Goal: Task Accomplishment & Management: Use online tool/utility

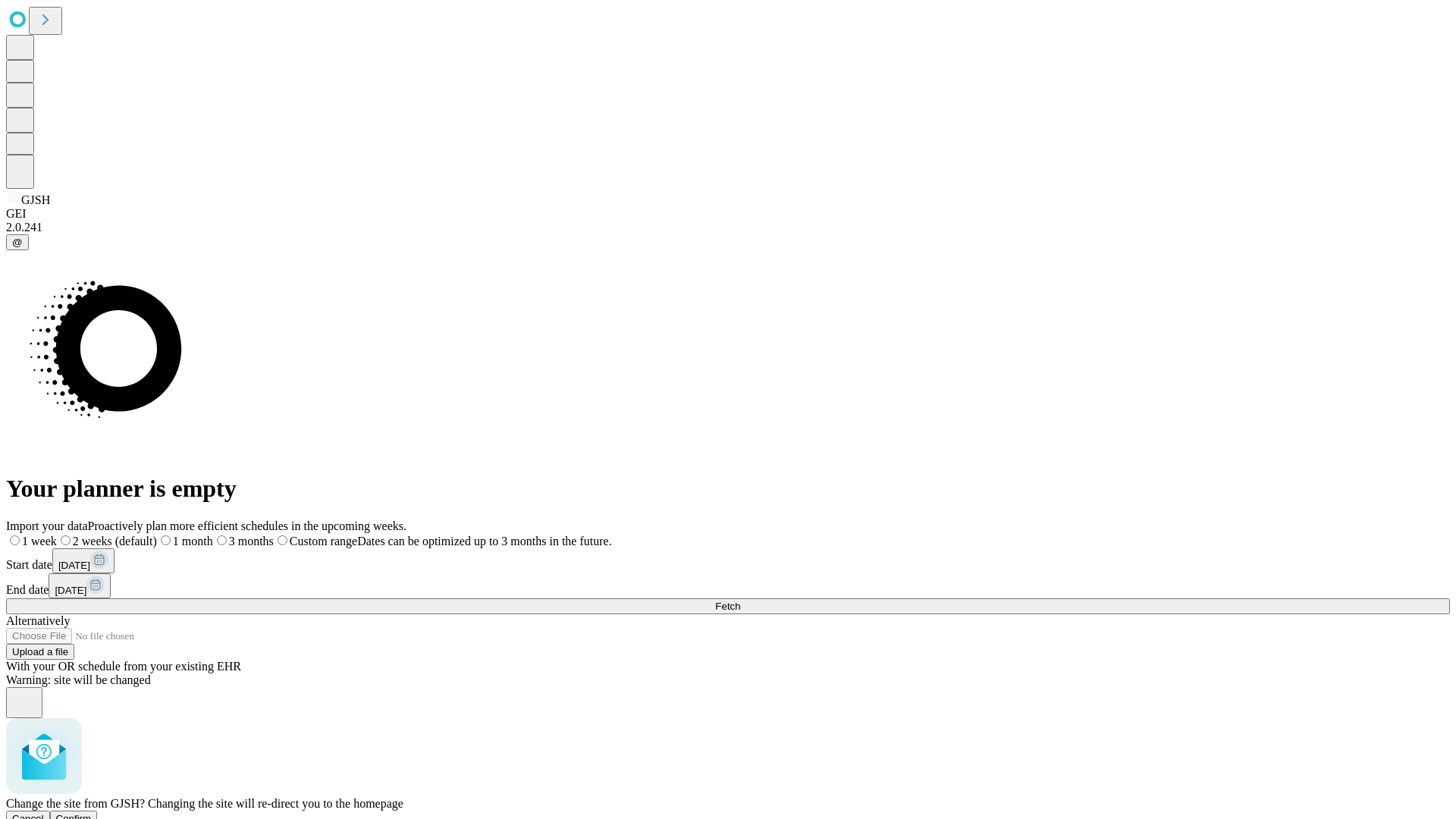
click at [91, 813] on span "Confirm" at bounding box center [74, 819] width 36 height 12
click at [184, 535] on label "1 month" at bounding box center [161, 540] width 47 height 13
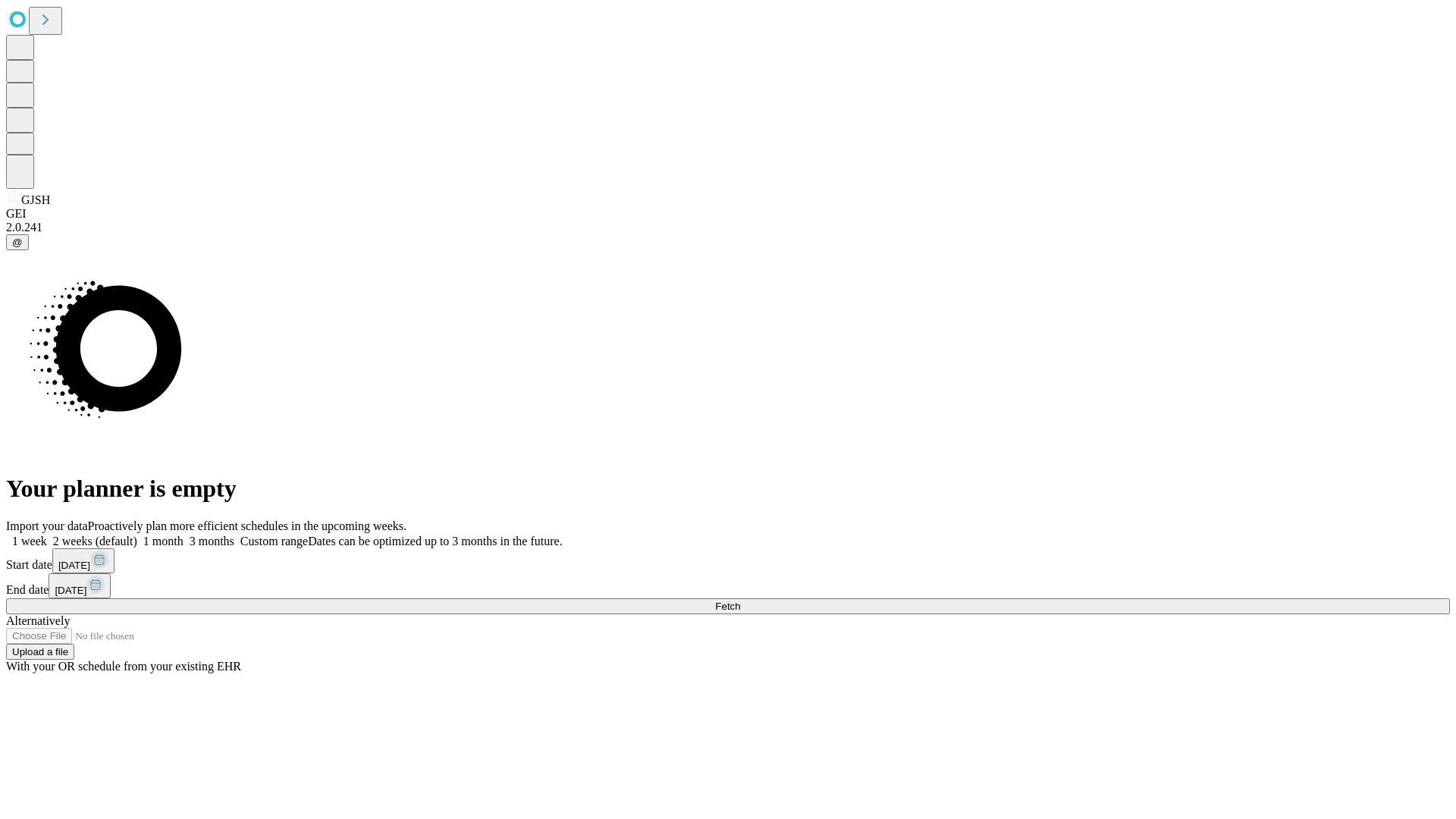
click at [740, 601] on span "Fetch" at bounding box center [728, 607] width 25 height 12
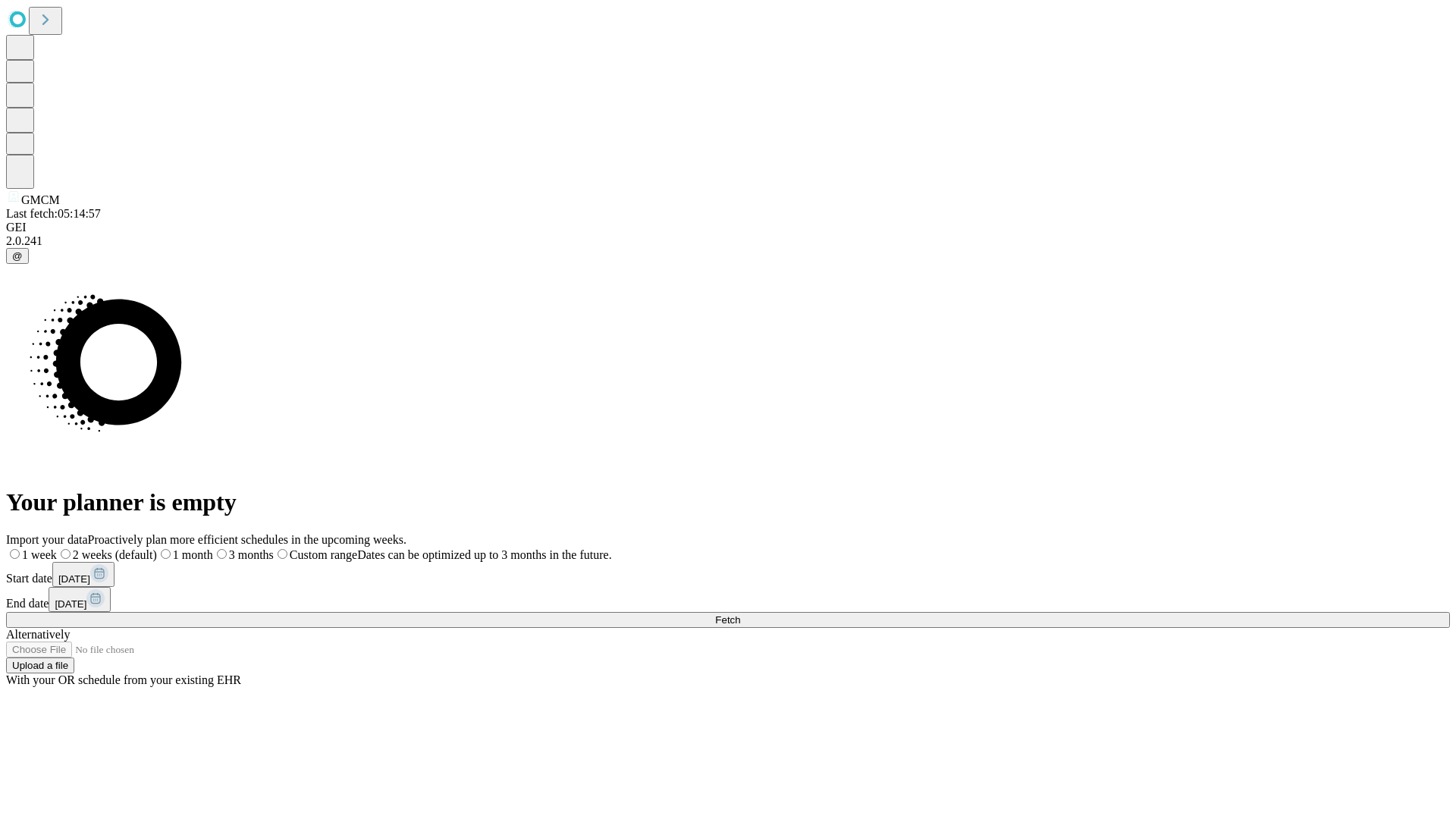
click at [213, 548] on label "1 month" at bounding box center [185, 554] width 56 height 13
click at [740, 614] on span "Fetch" at bounding box center [728, 620] width 25 height 12
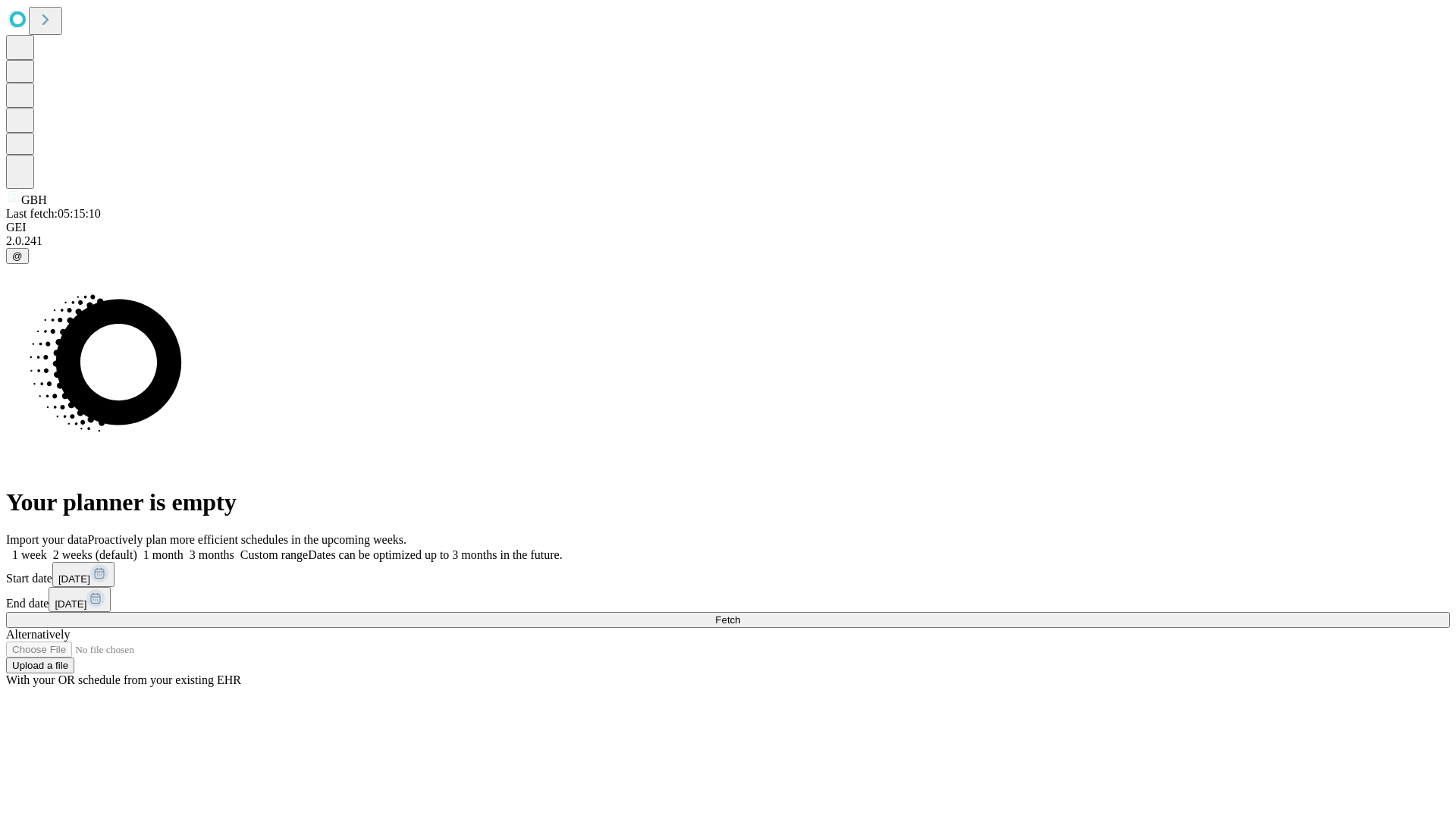
click at [184, 548] on label "1 month" at bounding box center [161, 554] width 47 height 13
click at [740, 614] on span "Fetch" at bounding box center [728, 620] width 25 height 12
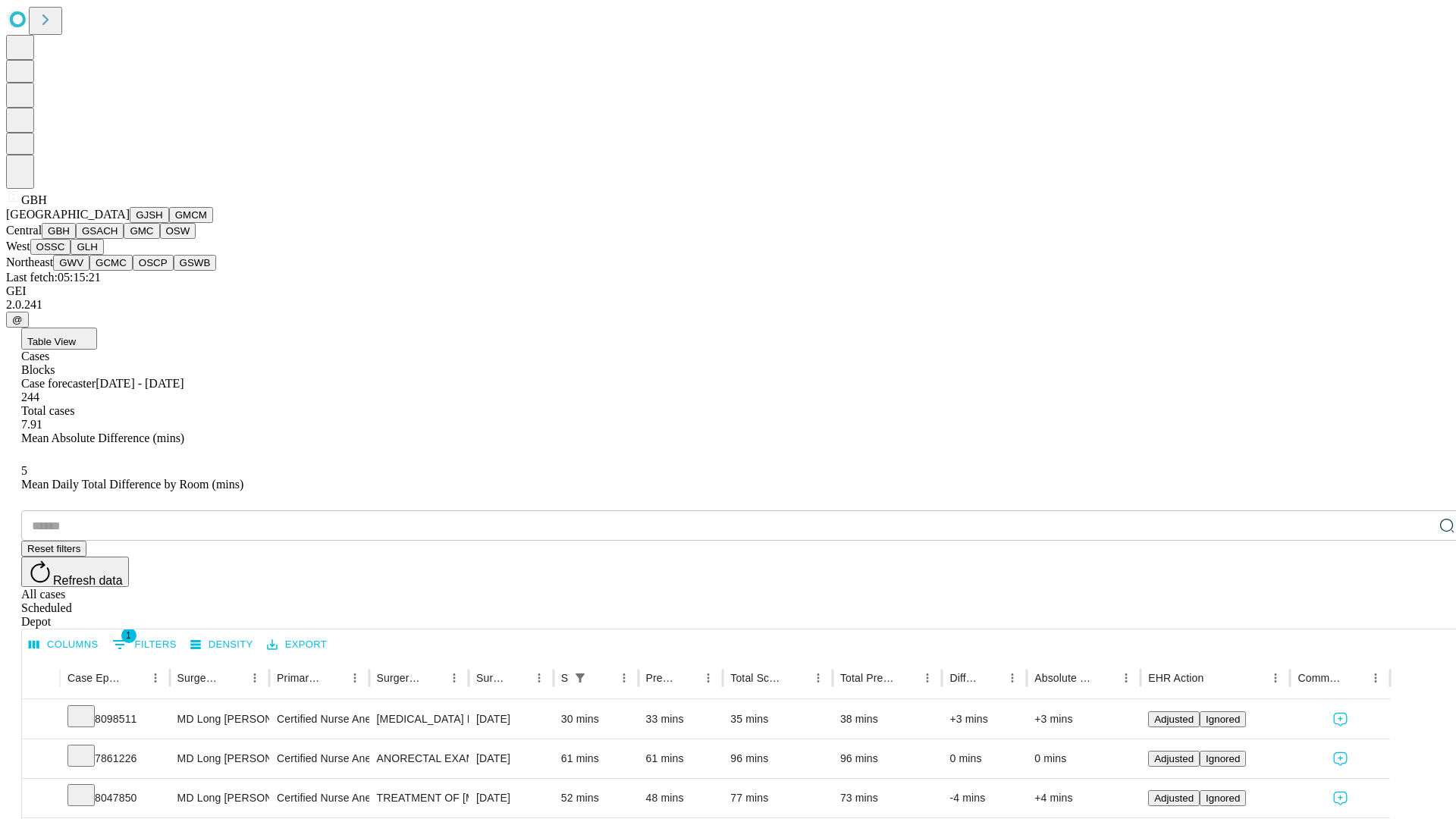
click at [118, 239] on button "GSACH" at bounding box center [99, 231] width 48 height 16
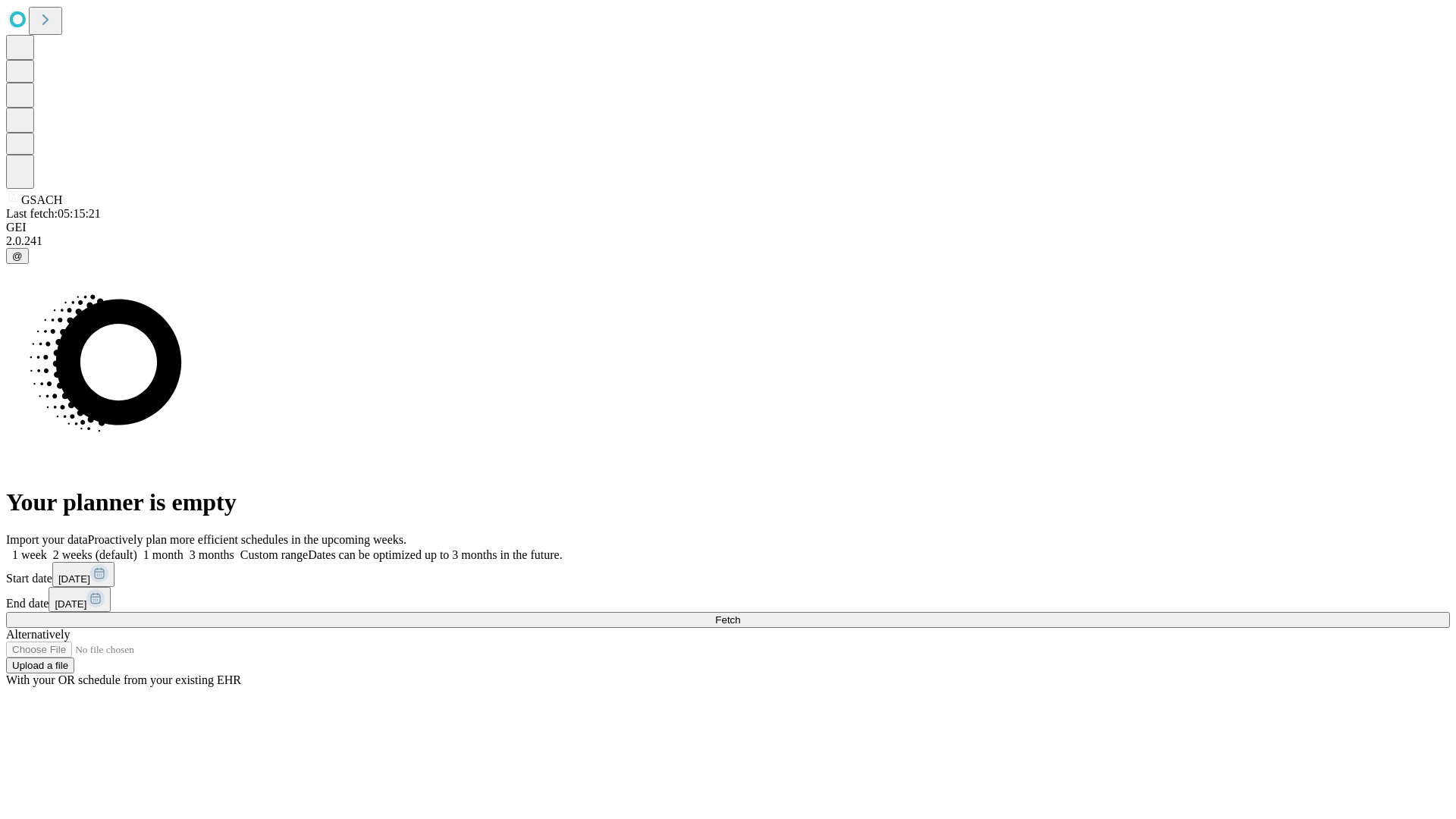
click at [184, 548] on label "1 month" at bounding box center [161, 554] width 47 height 13
click at [740, 614] on span "Fetch" at bounding box center [728, 620] width 25 height 12
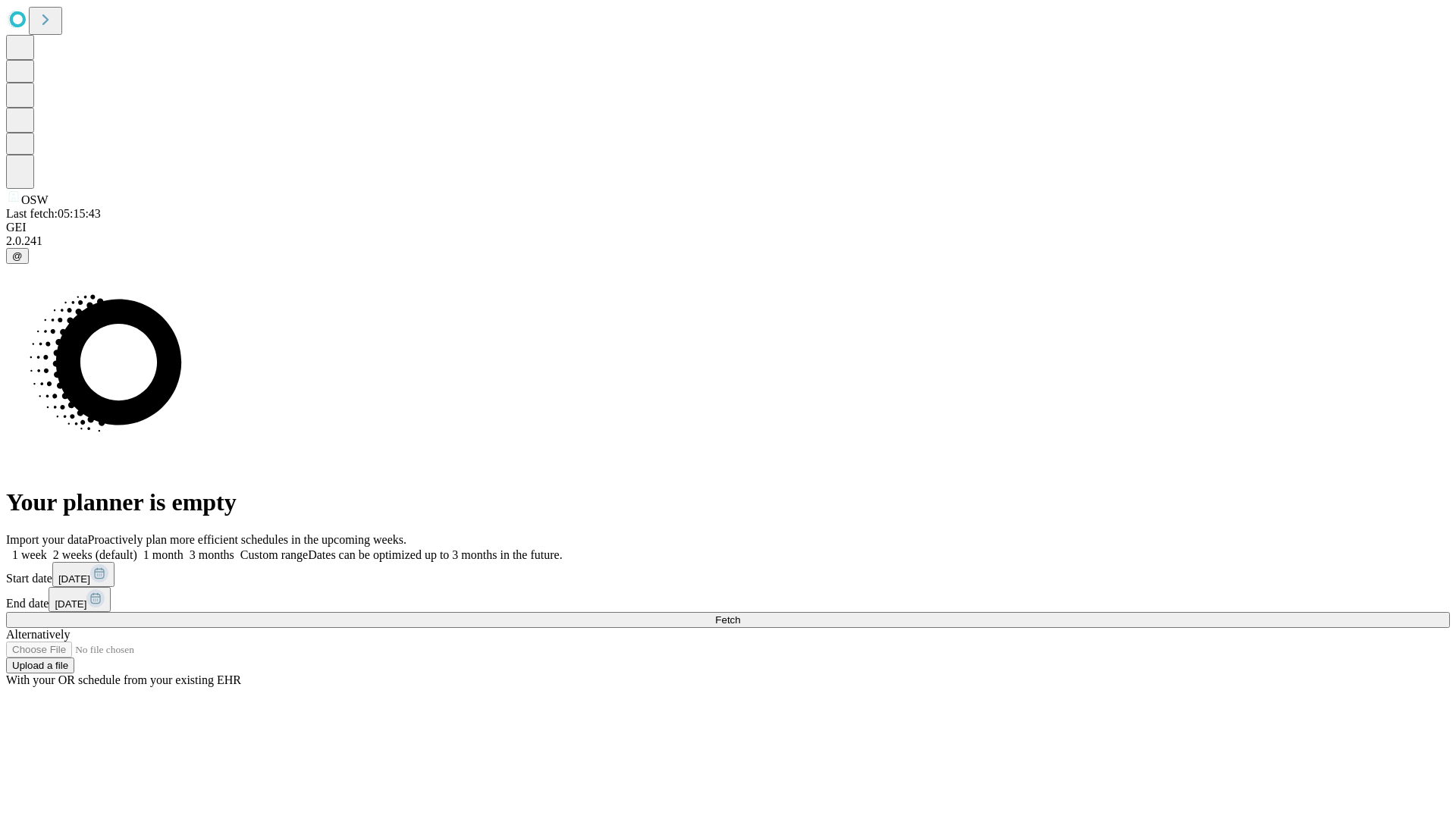
click at [184, 548] on label "1 month" at bounding box center [161, 554] width 47 height 13
click at [740, 614] on span "Fetch" at bounding box center [728, 620] width 25 height 12
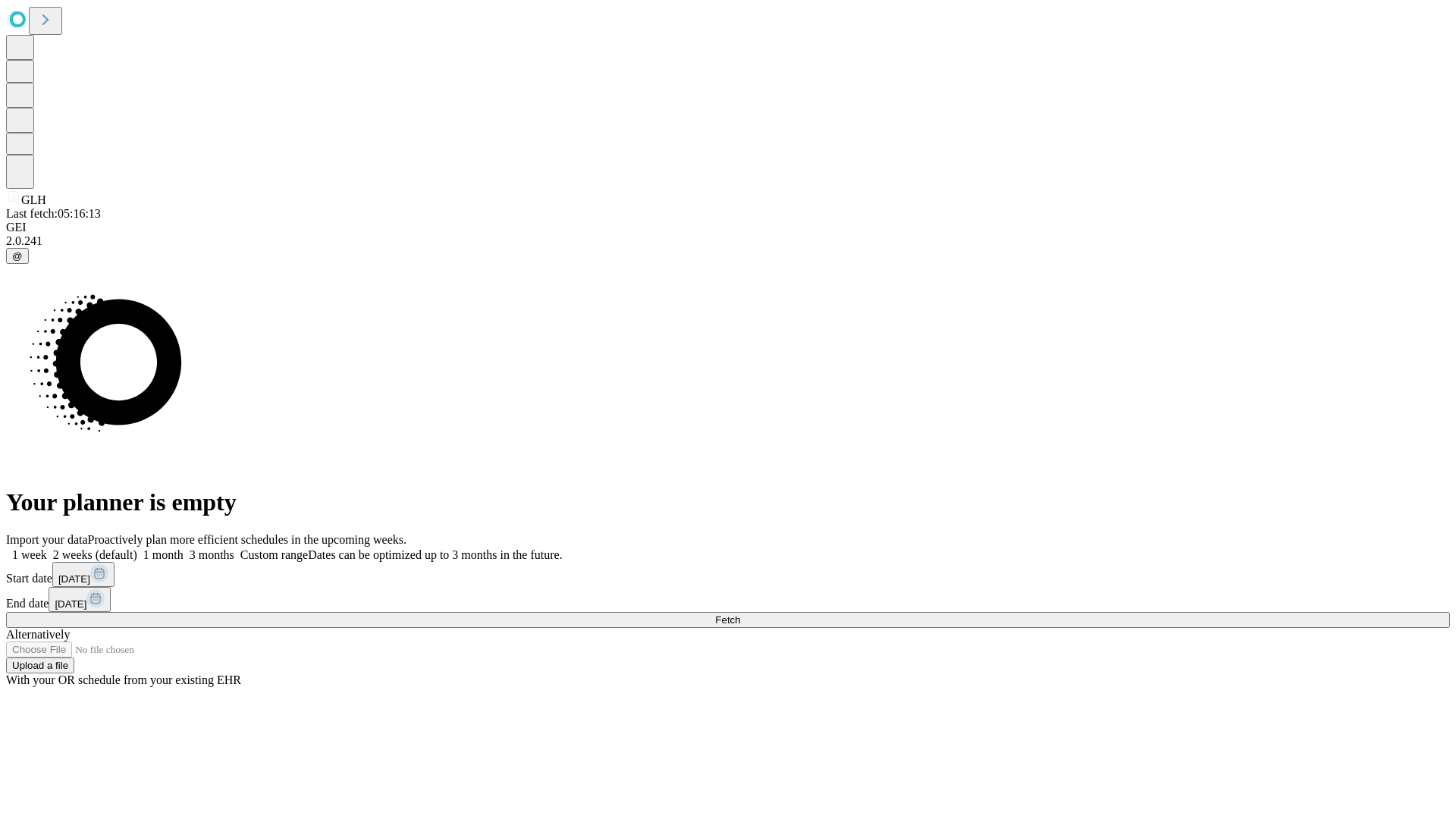
click at [740, 614] on span "Fetch" at bounding box center [728, 620] width 25 height 12
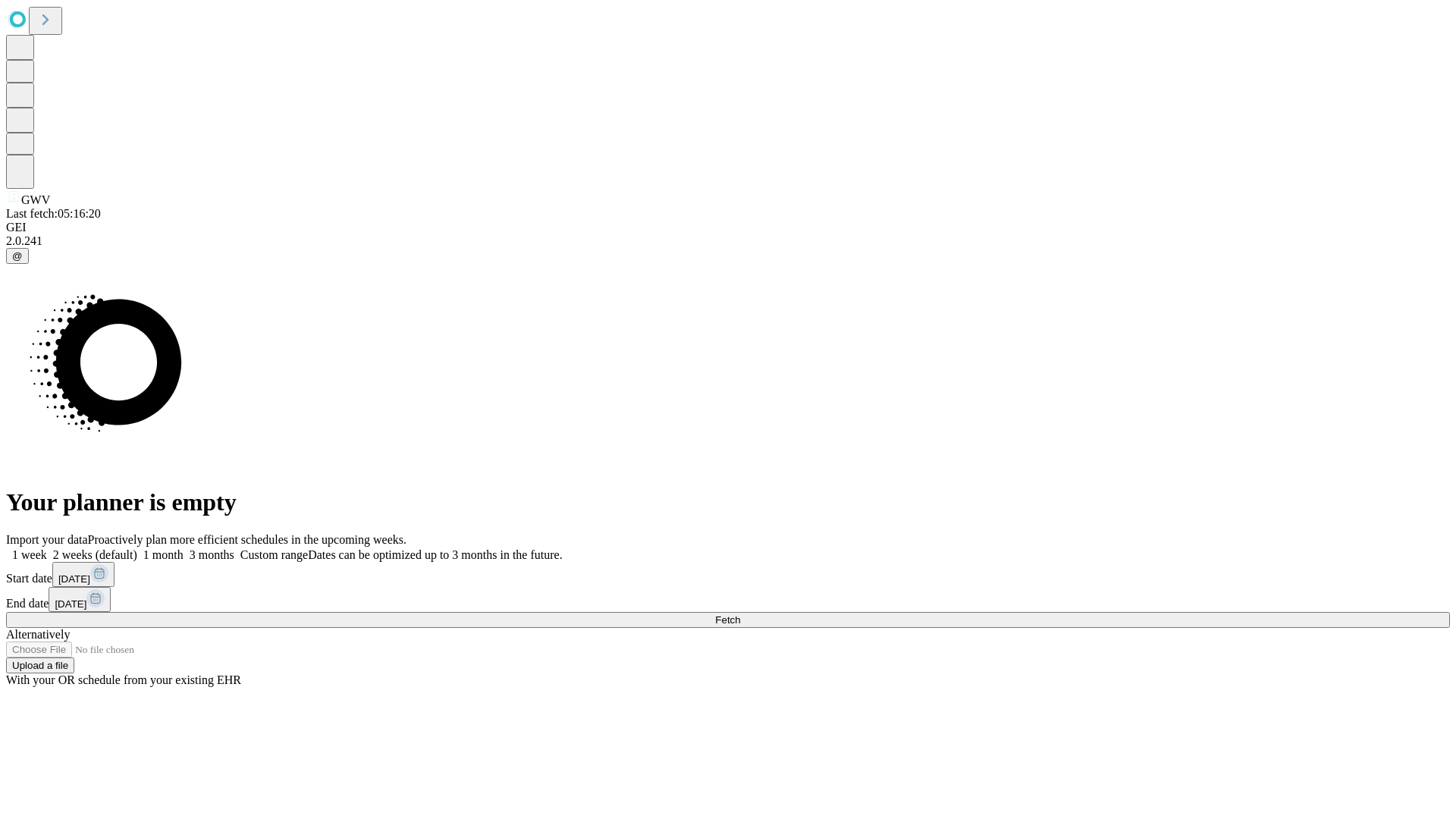
click at [740, 614] on span "Fetch" at bounding box center [728, 620] width 25 height 12
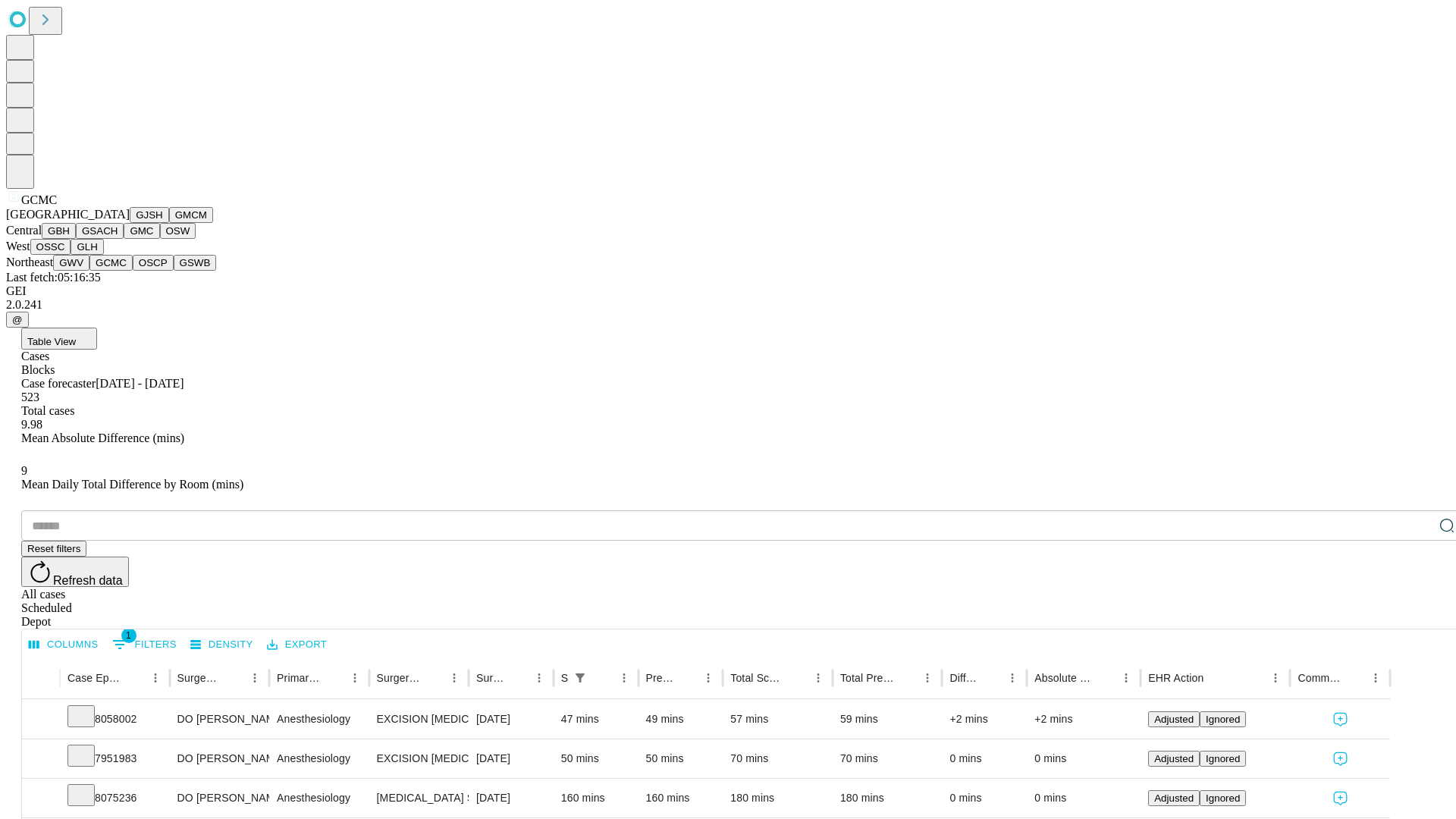
click at [132, 271] on button "OSCP" at bounding box center [153, 263] width 41 height 16
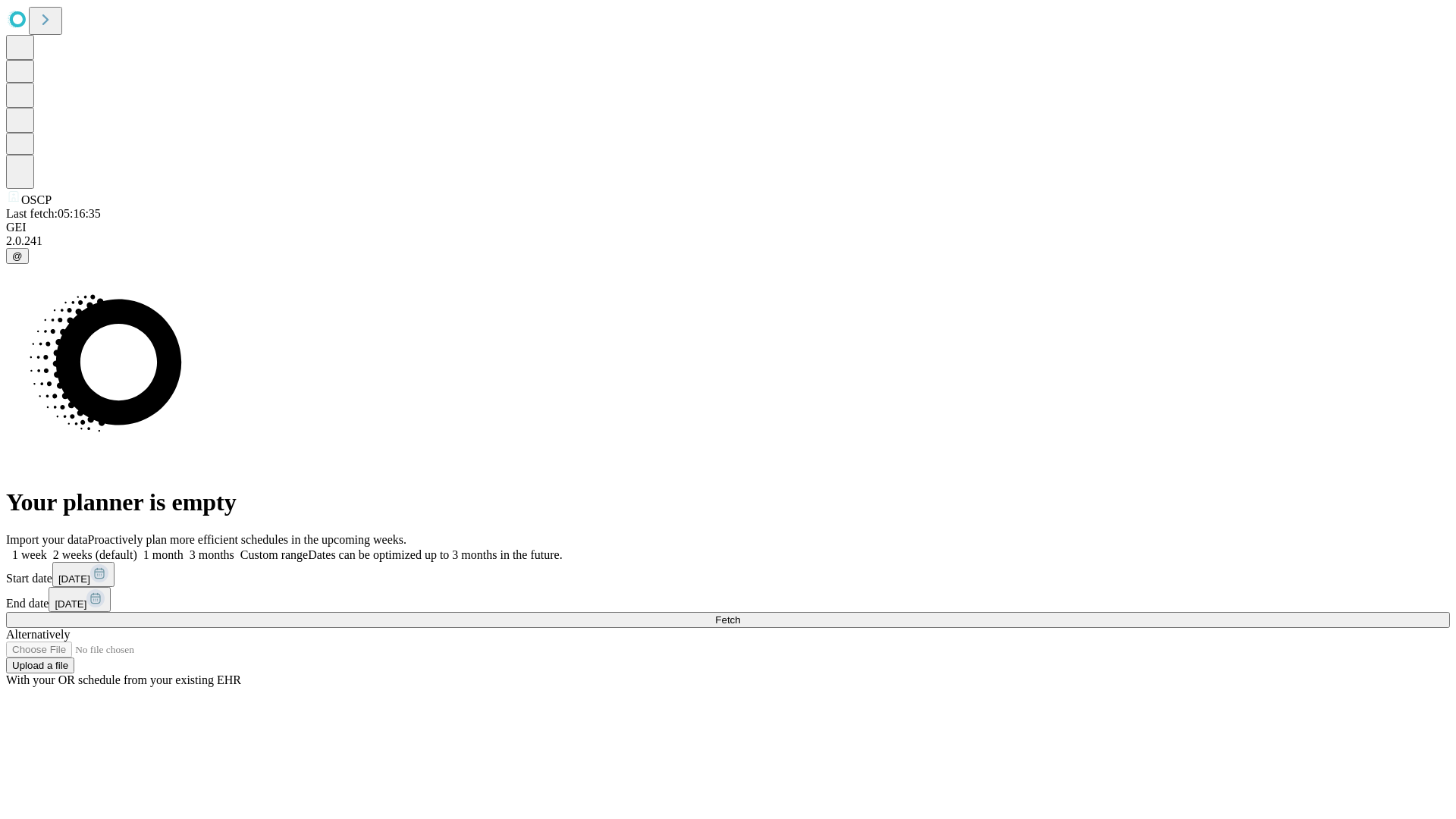
click at [184, 548] on label "1 month" at bounding box center [161, 554] width 47 height 13
click at [740, 614] on span "Fetch" at bounding box center [728, 620] width 25 height 12
